Goal: Transaction & Acquisition: Purchase product/service

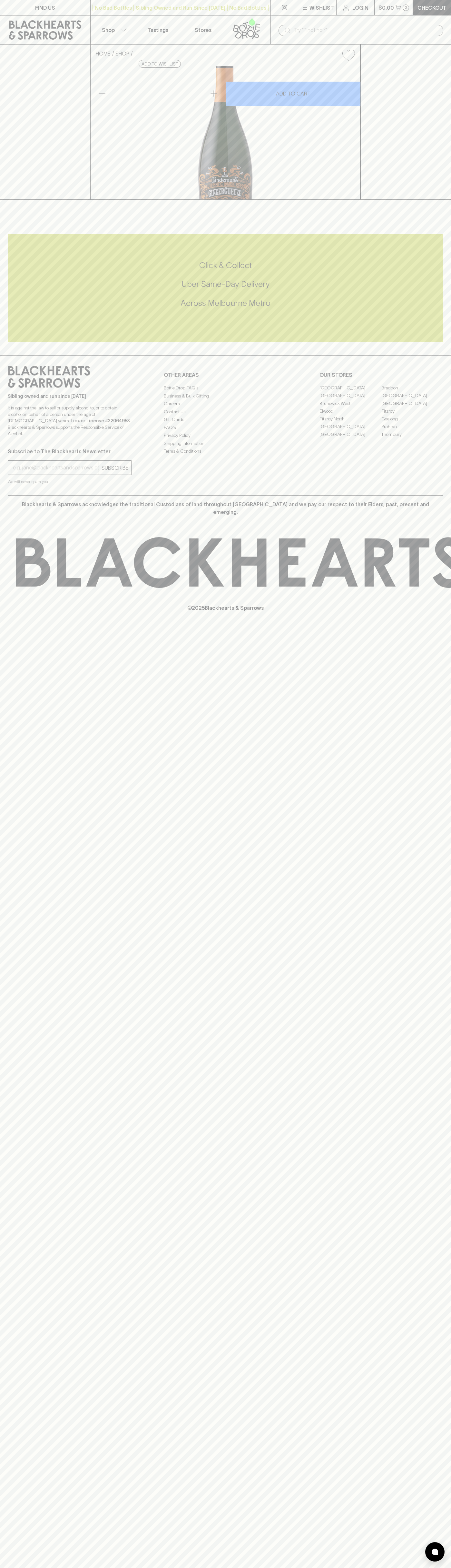
click at [136, 32] on link "Tastings" at bounding box center [158, 30] width 45 height 29
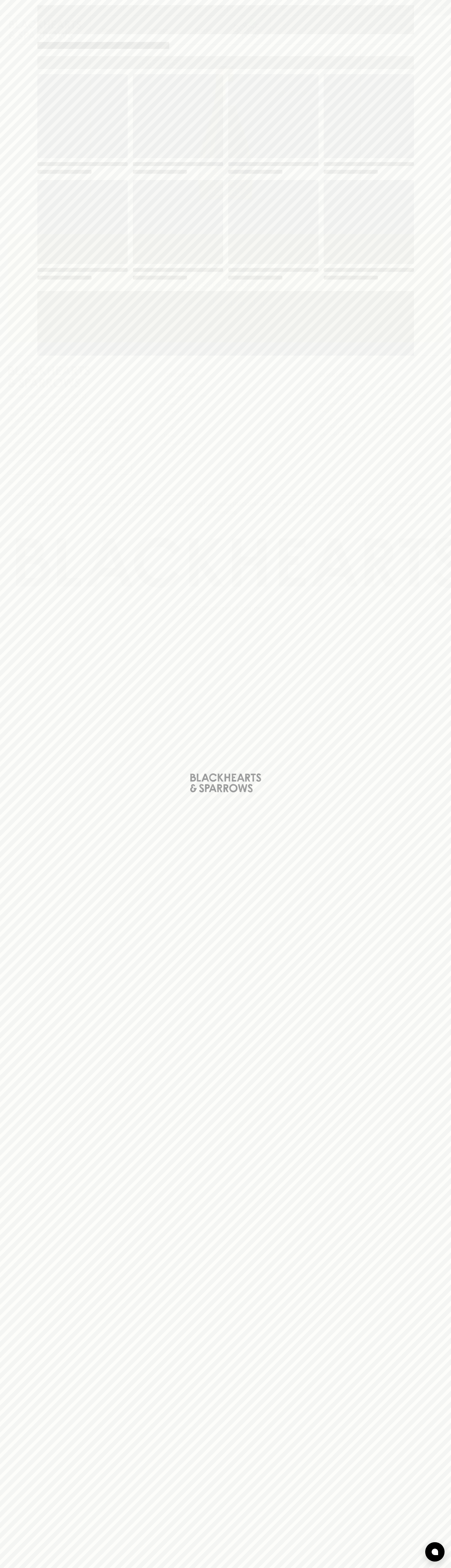
click at [423, 1290] on div "Loading" at bounding box center [225, 784] width 451 height 1568
click at [389, 1568] on html "FIND US | No Bad Bottles | Sibling Owned and Run Since 2006 | No Bad Bottles | …" at bounding box center [225, 784] width 451 height 1568
click at [9, 1126] on div "Loading" at bounding box center [225, 784] width 451 height 1568
